Goal: Task Accomplishment & Management: Manage account settings

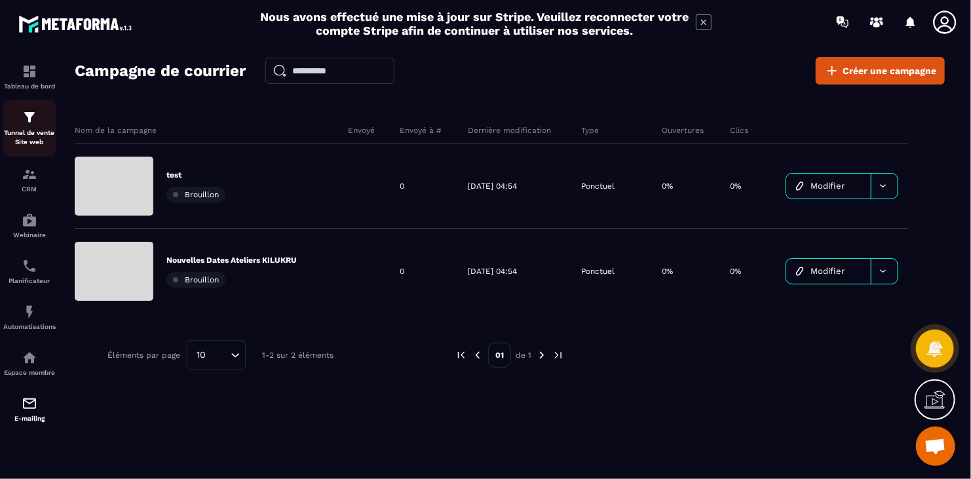
click at [28, 125] on img at bounding box center [30, 117] width 16 height 16
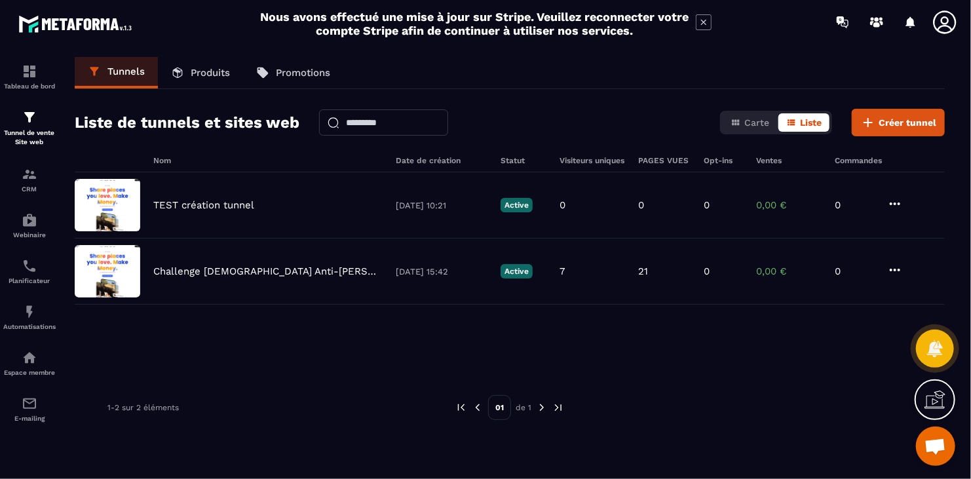
click at [939, 17] on icon at bounding box center [945, 22] width 26 height 26
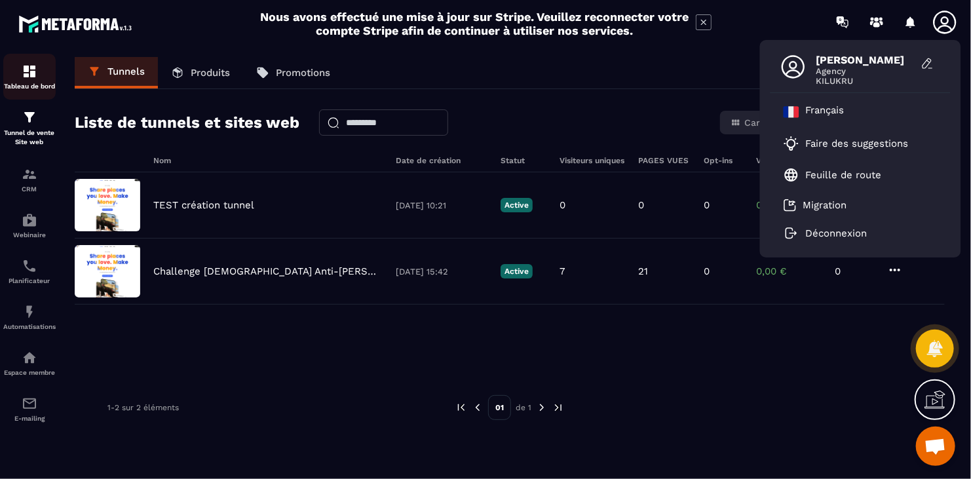
click at [20, 71] on div "Tableau de bord" at bounding box center [29, 77] width 52 height 26
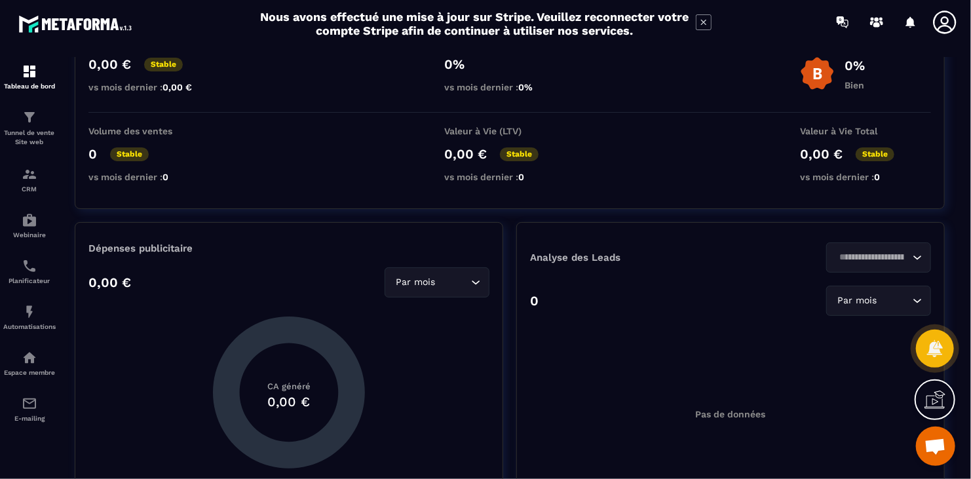
scroll to position [131, 0]
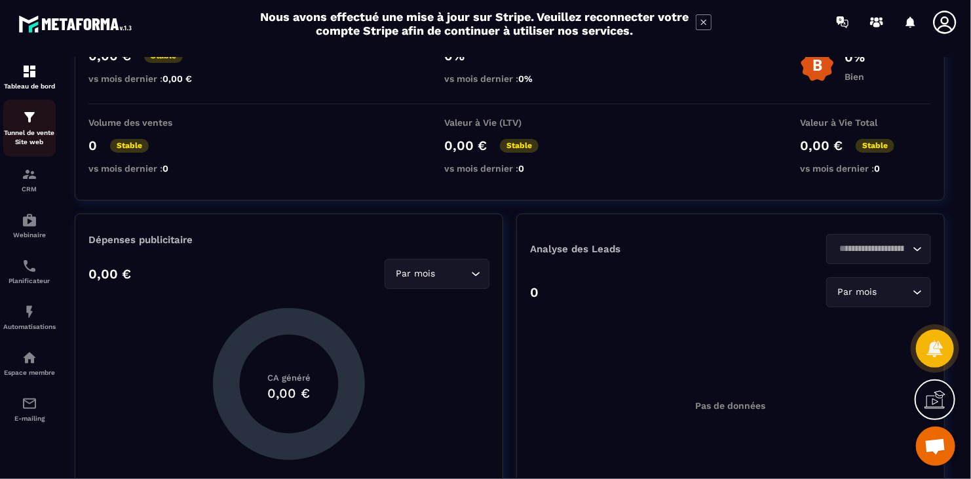
click at [31, 134] on p "Tunnel de vente Site web" at bounding box center [29, 137] width 52 height 18
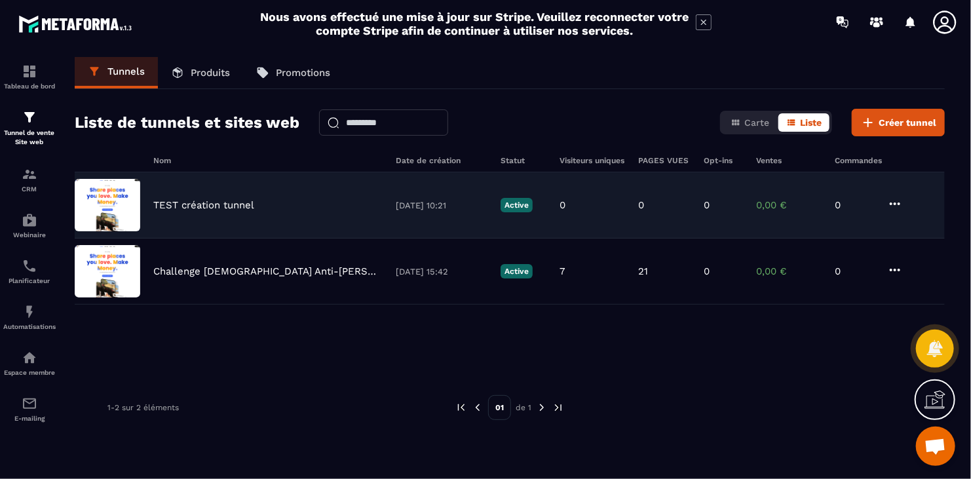
click at [221, 204] on p "TEST création tunnel" at bounding box center [203, 205] width 101 height 12
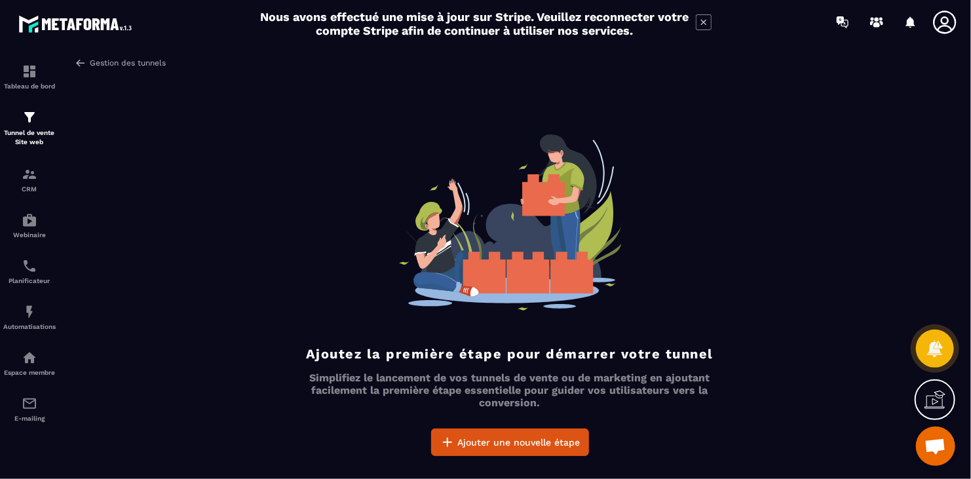
click at [90, 60] on link "Gestion des tunnels" at bounding box center [120, 63] width 91 height 12
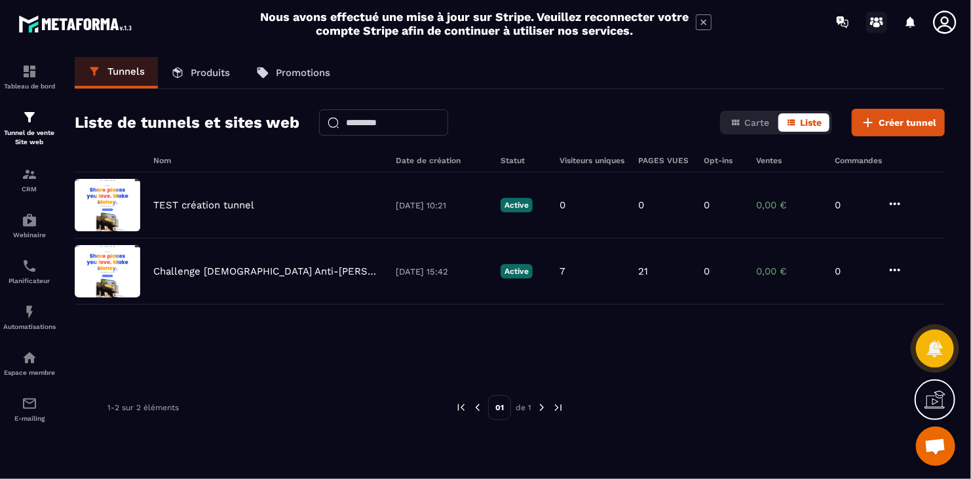
click at [884, 20] on icon at bounding box center [877, 22] width 21 height 21
click at [946, 31] on icon at bounding box center [945, 22] width 26 height 26
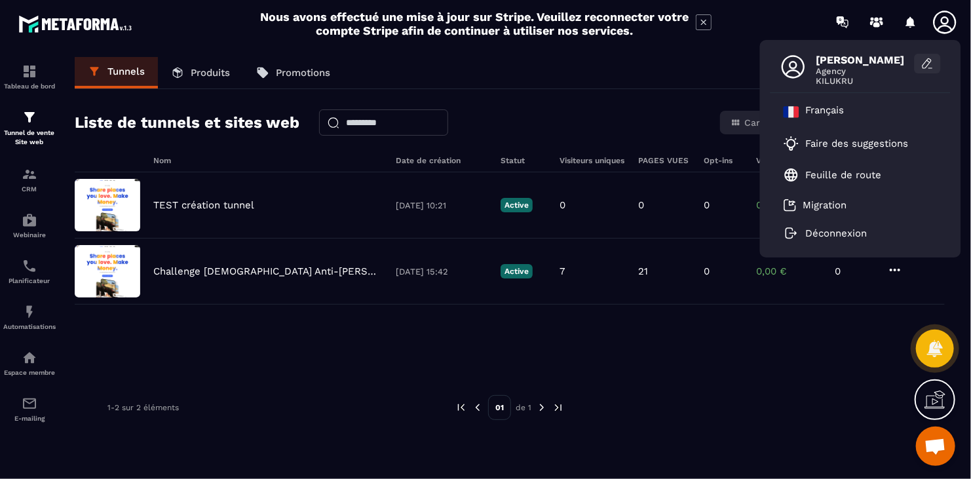
click at [929, 66] on icon at bounding box center [928, 63] width 13 height 13
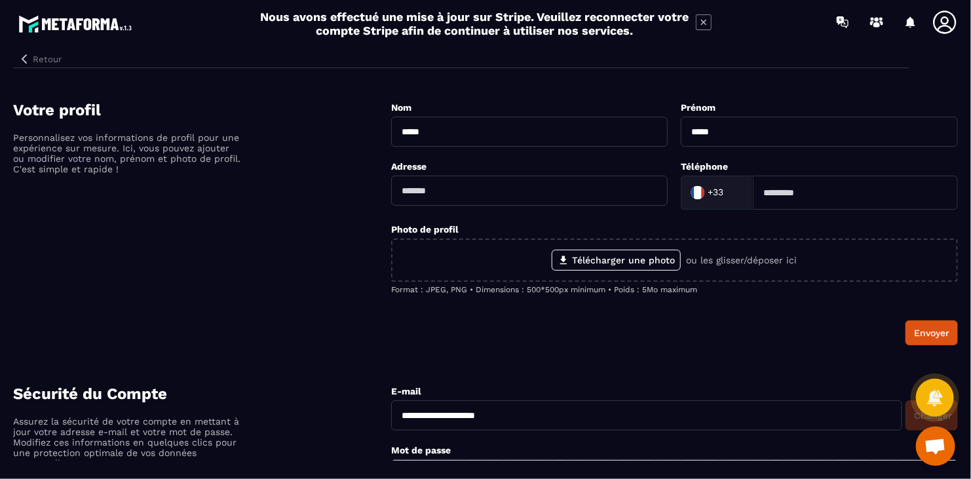
click at [33, 60] on button "Retour" at bounding box center [40, 58] width 54 height 17
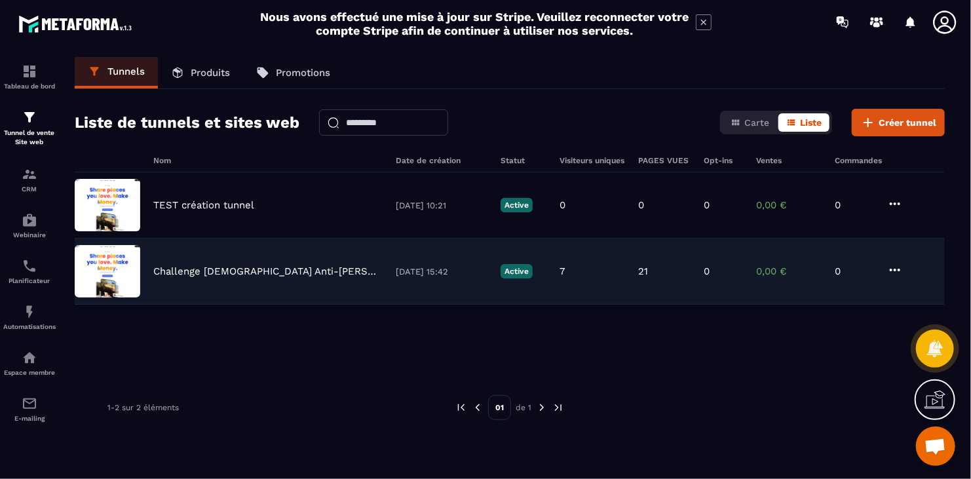
click at [210, 269] on p "Challenge [DEMOGRAPHIC_DATA] Anti-[PERSON_NAME]" at bounding box center [267, 271] width 229 height 12
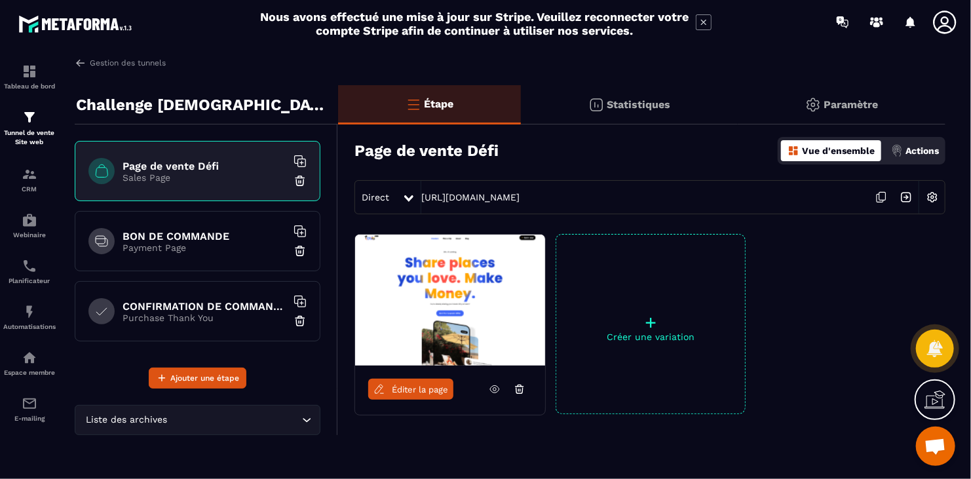
click at [853, 90] on div "Paramètre" at bounding box center [842, 104] width 208 height 39
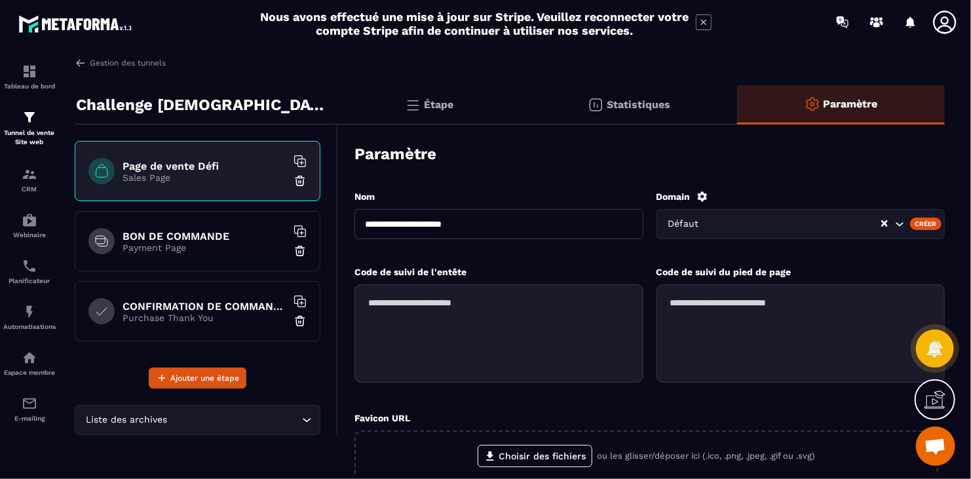
click at [777, 225] on input "Search for option" at bounding box center [795, 224] width 169 height 14
click at [777, 225] on input "Search for option" at bounding box center [778, 224] width 227 height 14
click at [703, 194] on icon at bounding box center [702, 196] width 10 height 10
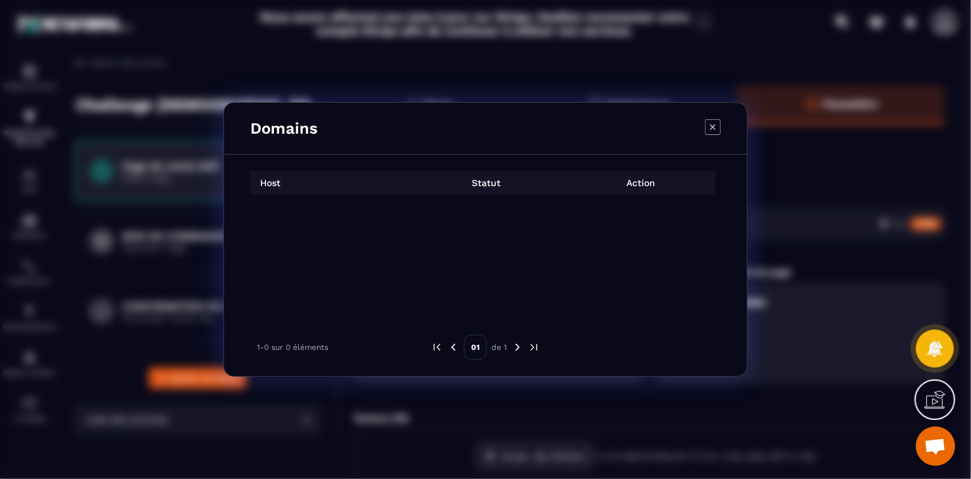
click at [721, 125] on div "Domains" at bounding box center [485, 129] width 523 height 52
click at [725, 131] on div "Domains" at bounding box center [485, 129] width 523 height 52
click at [719, 128] on icon "Modal window" at bounding box center [713, 127] width 16 height 16
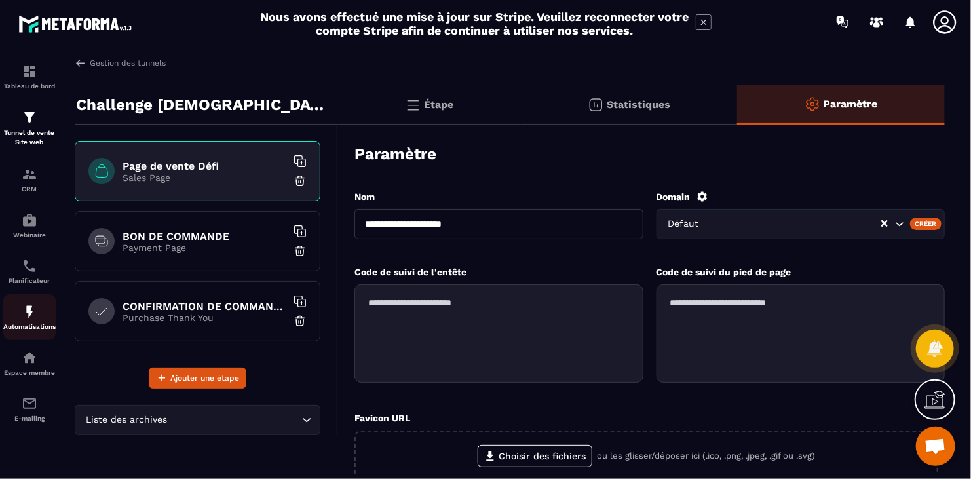
click at [18, 313] on div "Automatisations" at bounding box center [29, 317] width 52 height 26
